Goal: Find specific page/section

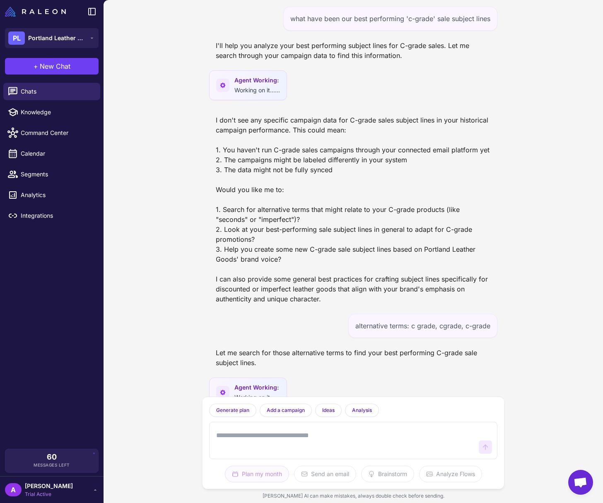
scroll to position [359, 0]
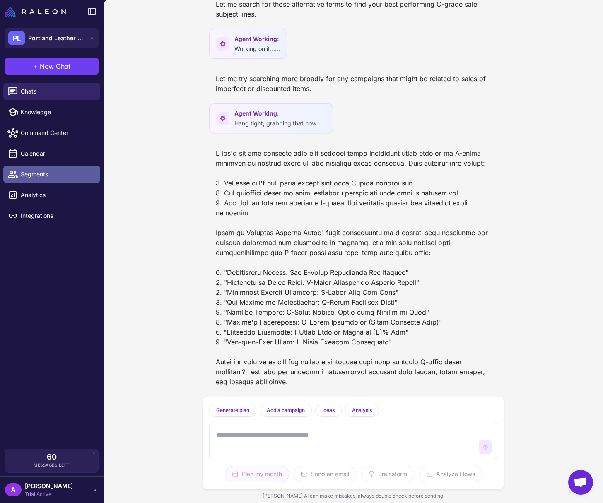
click at [36, 174] on span "Segments" at bounding box center [57, 174] width 73 height 9
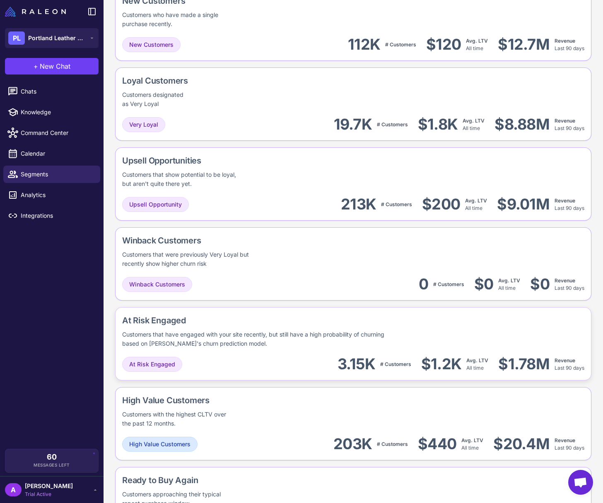
scroll to position [333, 0]
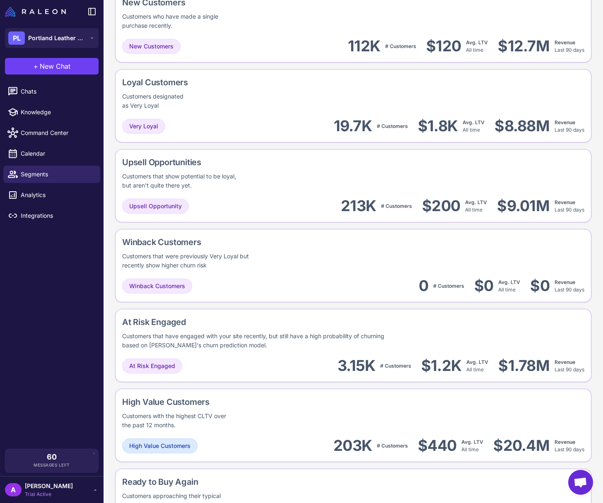
click at [283, 261] on div "Winback Customers Customers that were previously Very Loyal but recently show h…" at bounding box center [228, 253] width 213 height 34
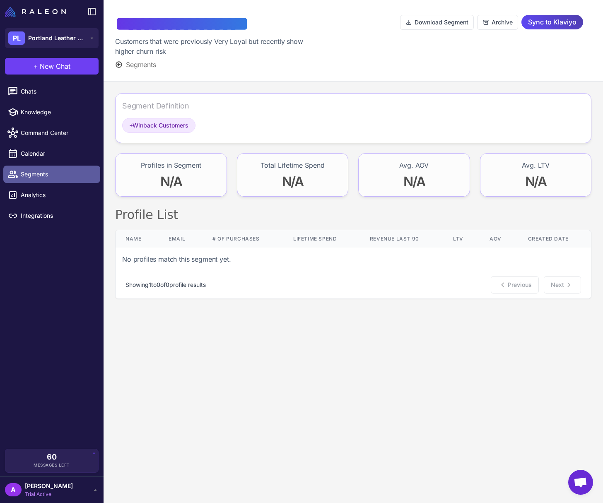
click at [48, 173] on span "Segments" at bounding box center [57, 174] width 73 height 9
